Goal: Find contact information: Find contact information

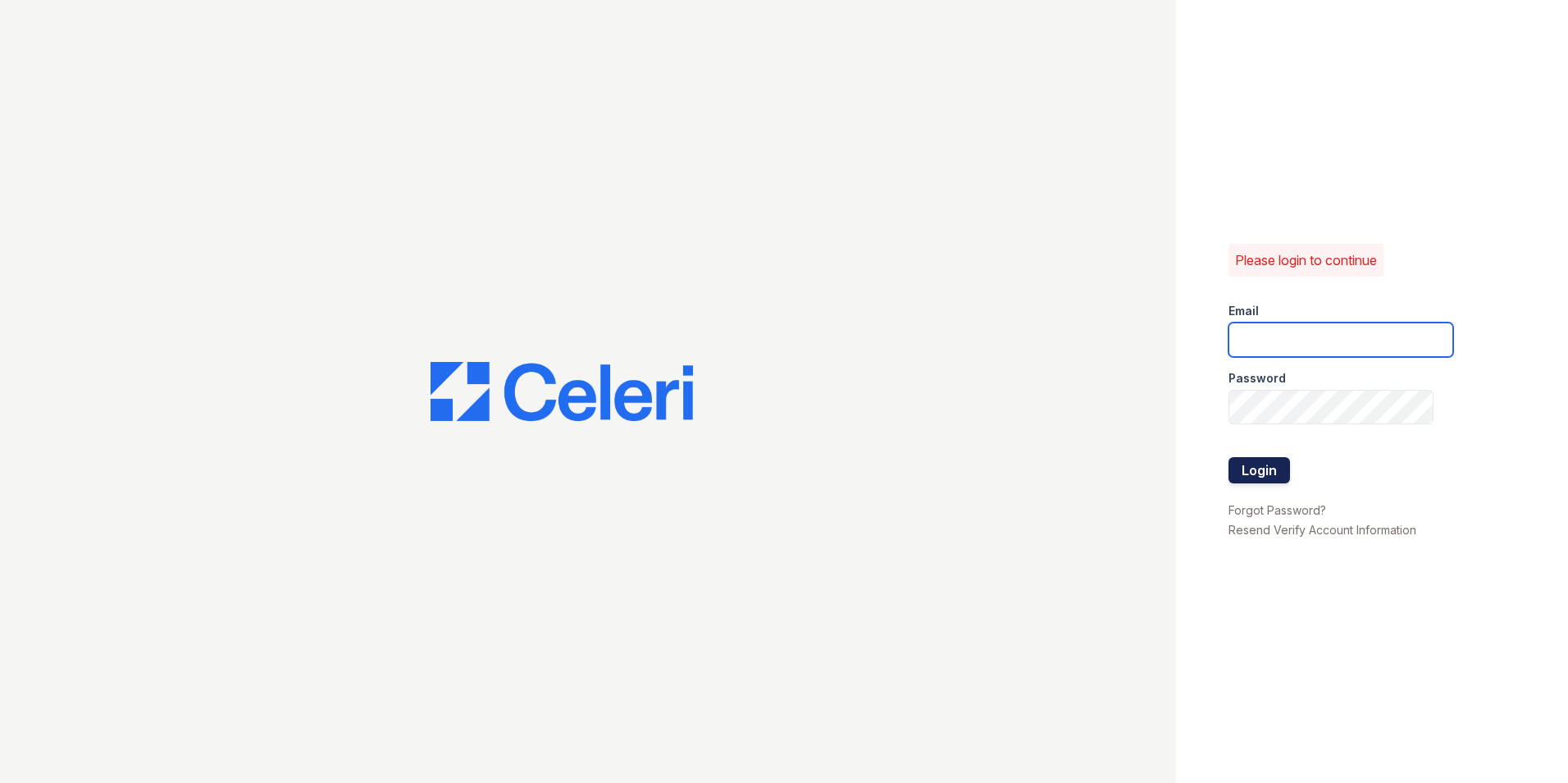
type input "[EMAIL_ADDRESS][DOMAIN_NAME]"
click at [1247, 469] on button "Login" at bounding box center [1260, 470] width 62 height 27
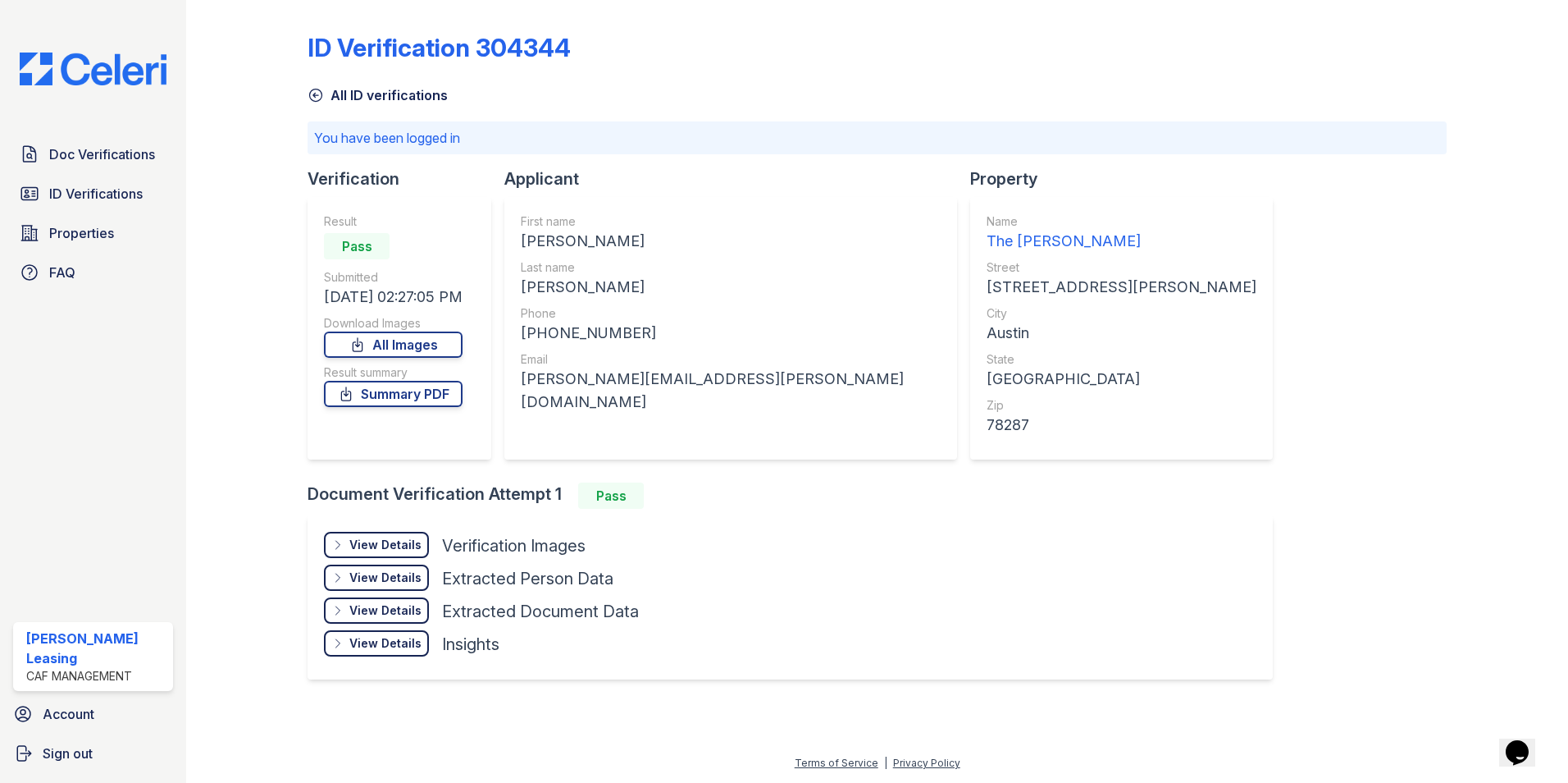
drag, startPoint x: 686, startPoint y: 242, endPoint x: 625, endPoint y: 240, distance: 61.0
click at [625, 240] on div "SAMANTHA BROOKE" at bounding box center [730, 241] width 420 height 23
drag, startPoint x: 625, startPoint y: 240, endPoint x: 617, endPoint y: 307, distance: 67.5
click at [614, 317] on div "Phone" at bounding box center [730, 313] width 420 height 16
drag, startPoint x: 583, startPoint y: 284, endPoint x: 522, endPoint y: 292, distance: 61.5
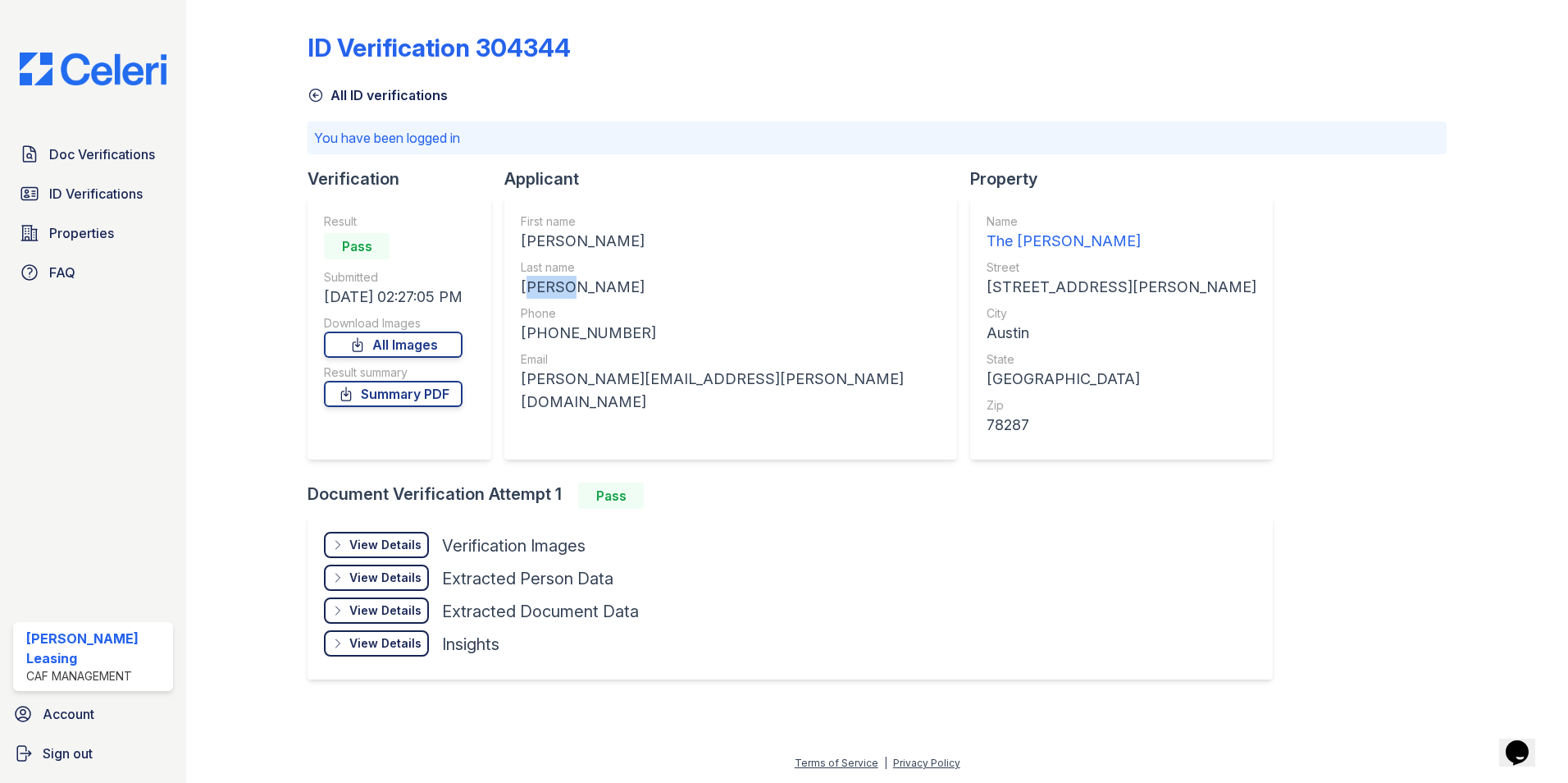
click at [522, 292] on div "First name SAMANTHA BROOKE Last name ASKEW Phone +15126944730 Email samantha.b.…" at bounding box center [730, 328] width 453 height 263
drag, startPoint x: 522, startPoint y: 292, endPoint x: 535, endPoint y: 289, distance: 13.3
copy div "ASKEW"
drag, startPoint x: 736, startPoint y: 376, endPoint x: 522, endPoint y: 400, distance: 215.3
click at [522, 400] on div "First name SAMANTHA BROOKE Last name ASKEW Phone +15126944730 Email samantha.b.…" at bounding box center [730, 328] width 453 height 263
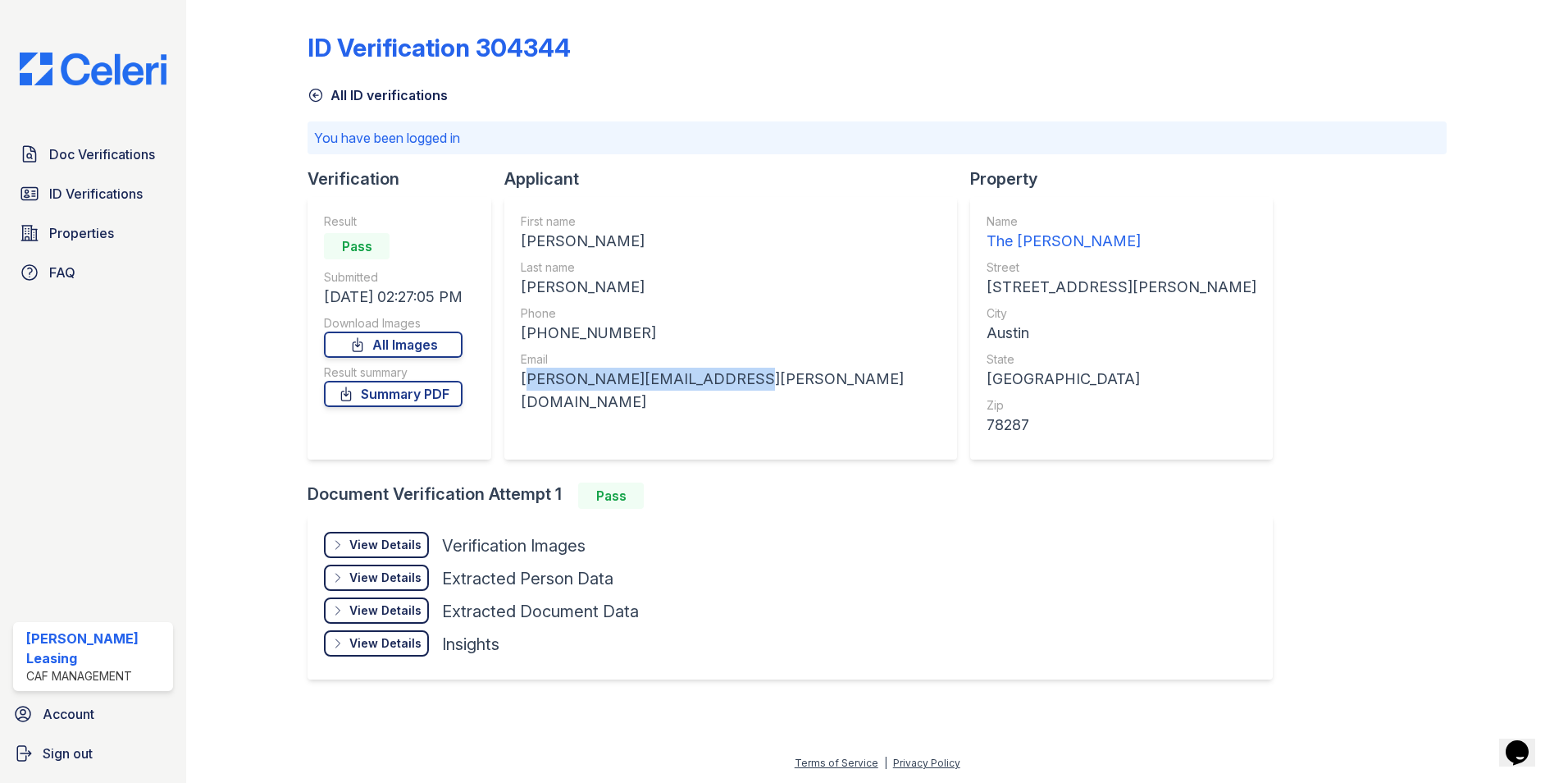
drag, startPoint x: 522, startPoint y: 400, endPoint x: 613, endPoint y: 378, distance: 93.6
copy div "samantha.b.askew@gmail.com"
click at [689, 248] on div "SAMANTHA BROOKE" at bounding box center [730, 241] width 420 height 23
drag, startPoint x: 681, startPoint y: 235, endPoint x: 522, endPoint y: 236, distance: 159.0
click at [522, 236] on div "First name SAMANTHA BROOKE Last name ASKEW Phone +15126944730 Email samantha.b.…" at bounding box center [730, 328] width 453 height 263
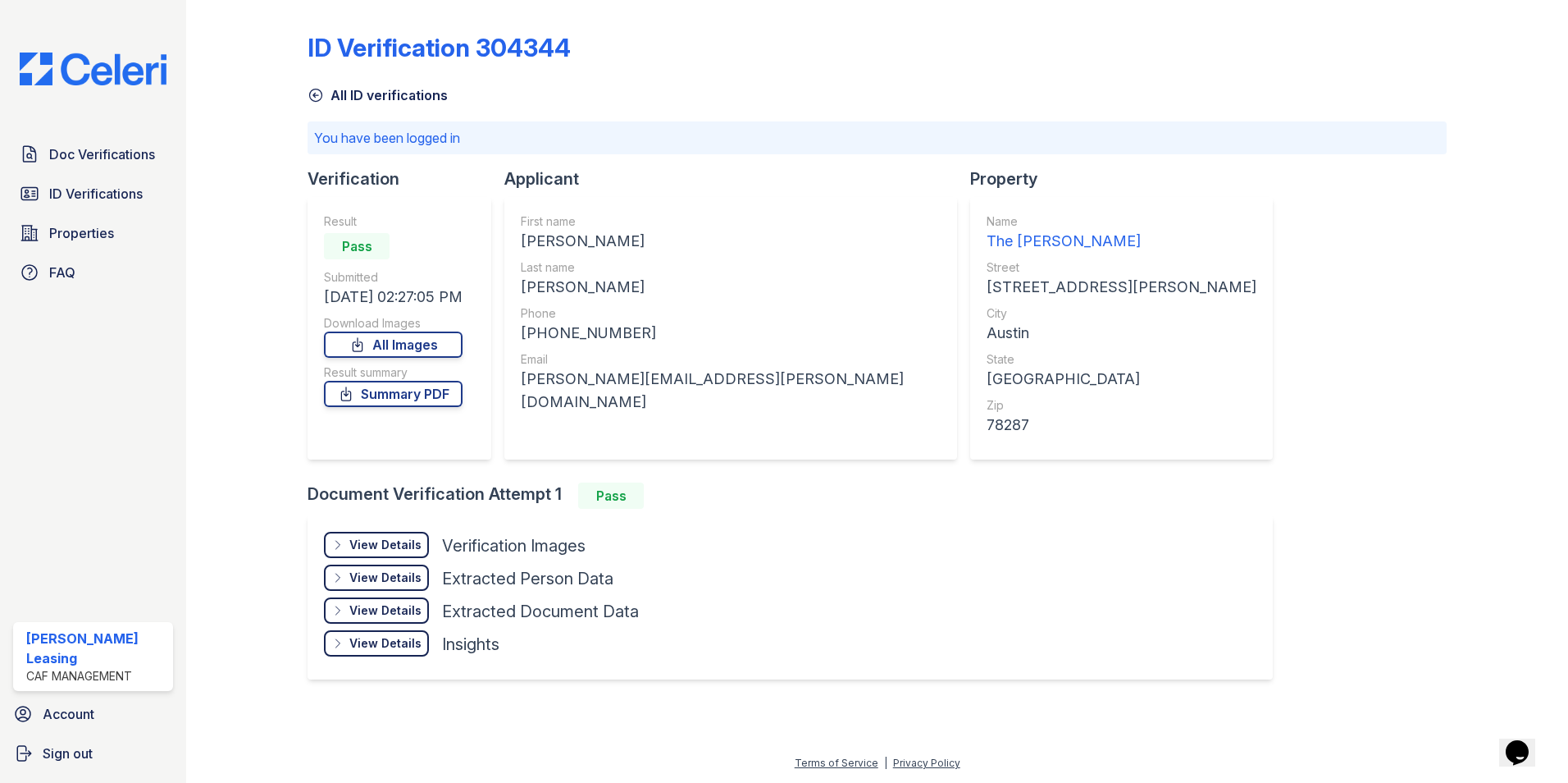
drag, startPoint x: 522, startPoint y: 236, endPoint x: 594, endPoint y: 232, distance: 72.1
copy div "SAMANTHA BROOKE"
